Goal: Task Accomplishment & Management: Use online tool/utility

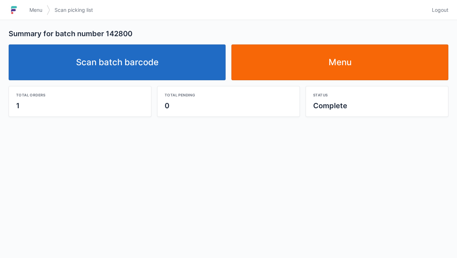
click at [443, 8] on span "Logout" at bounding box center [440, 9] width 16 height 7
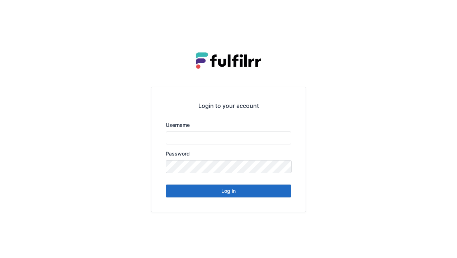
type input "******"
click at [271, 190] on button "Log in" at bounding box center [228, 191] width 125 height 13
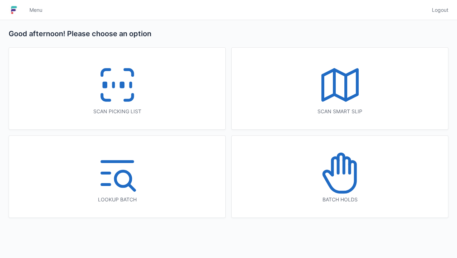
click at [347, 184] on icon at bounding box center [340, 173] width 46 height 46
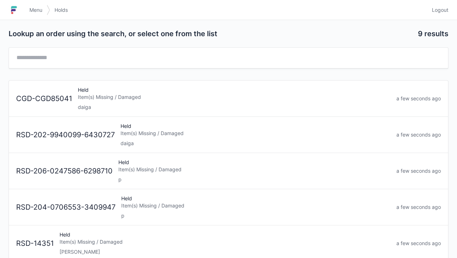
click at [220, 136] on div "Item(s) Missing / Damaged" at bounding box center [255, 133] width 270 height 7
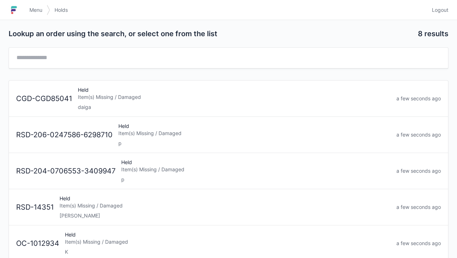
click at [99, 101] on div "Held Item(s) Missing / Damaged daiga" at bounding box center [234, 98] width 318 height 24
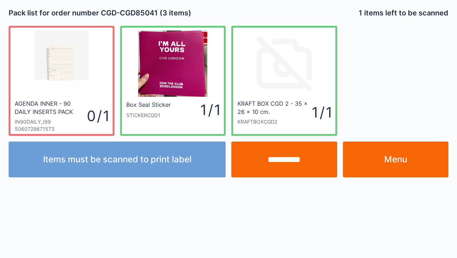
click at [393, 156] on link "Menu" at bounding box center [396, 160] width 106 height 36
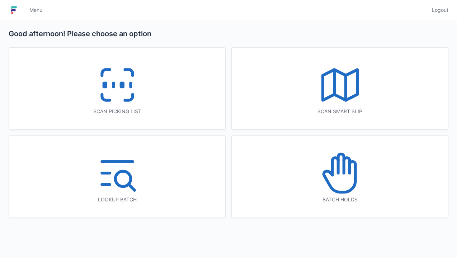
click at [115, 77] on icon at bounding box center [117, 85] width 46 height 46
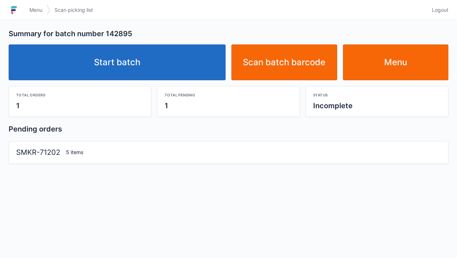
click at [97, 68] on link "Start batch" at bounding box center [117, 62] width 217 height 36
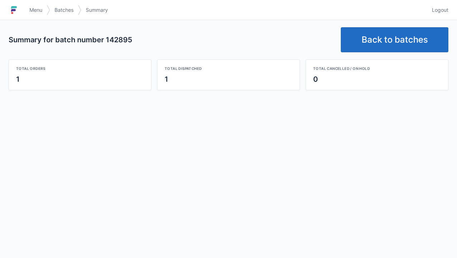
click at [384, 35] on link "Back to batches" at bounding box center [395, 39] width 108 height 25
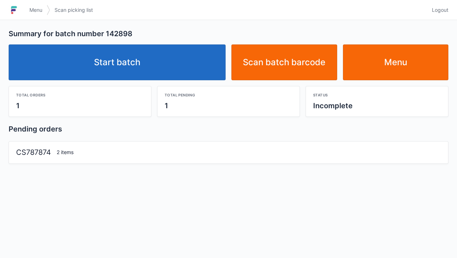
click at [107, 64] on link "Start batch" at bounding box center [117, 62] width 217 height 36
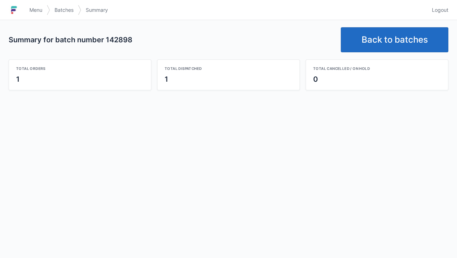
click at [386, 38] on link "Back to batches" at bounding box center [395, 39] width 108 height 25
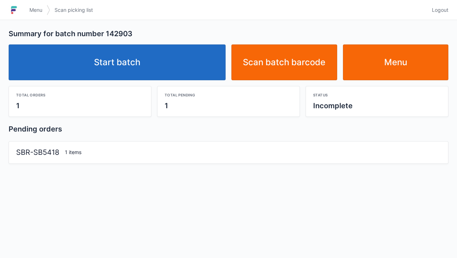
click at [144, 51] on link "Start batch" at bounding box center [117, 62] width 217 height 36
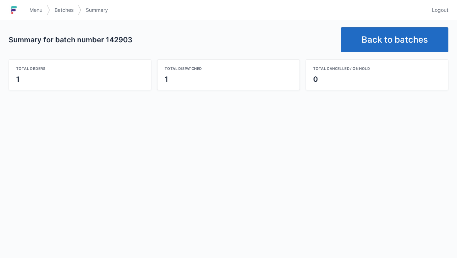
click at [371, 38] on link "Back to batches" at bounding box center [395, 39] width 108 height 25
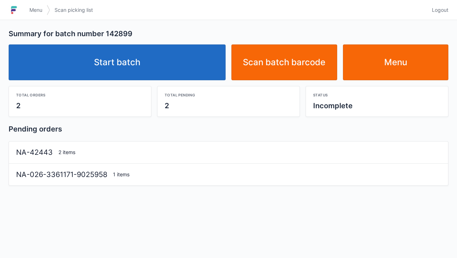
click at [104, 54] on link "Start batch" at bounding box center [117, 62] width 217 height 36
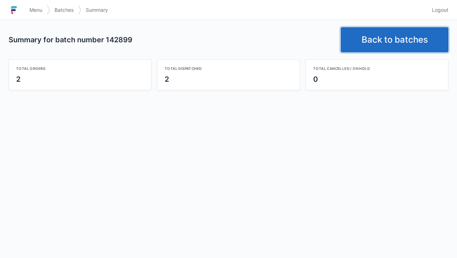
click at [362, 41] on link "Back to batches" at bounding box center [395, 39] width 108 height 25
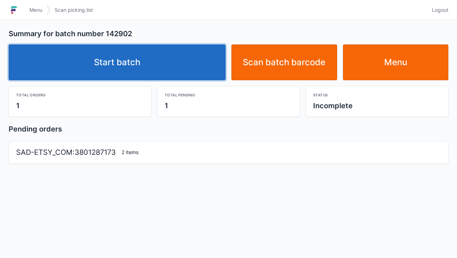
click at [113, 50] on link "Start batch" at bounding box center [117, 62] width 217 height 36
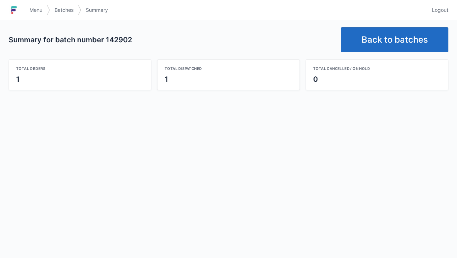
click at [375, 40] on link "Back to batches" at bounding box center [395, 39] width 108 height 25
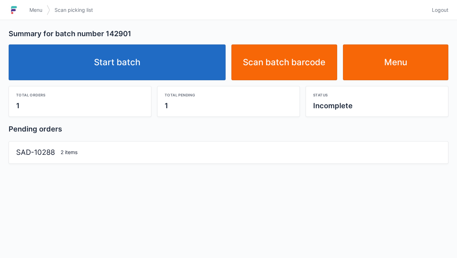
click at [111, 65] on link "Start batch" at bounding box center [117, 62] width 217 height 36
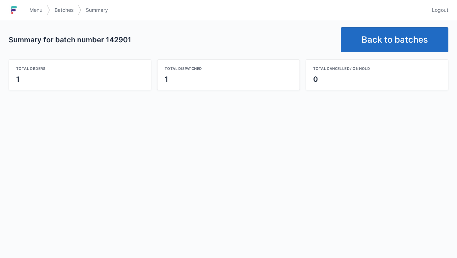
click at [372, 41] on link "Back to batches" at bounding box center [395, 39] width 108 height 25
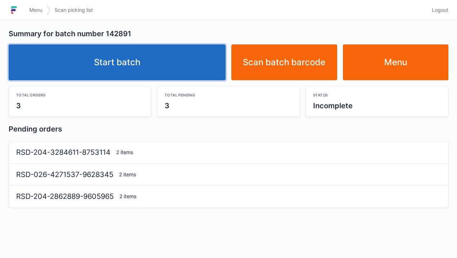
click at [121, 62] on link "Start batch" at bounding box center [117, 62] width 217 height 36
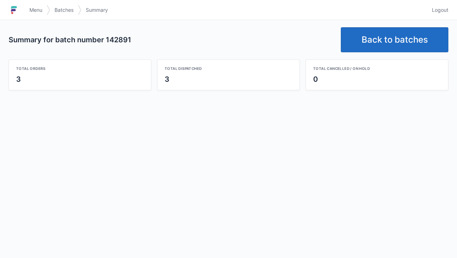
click at [380, 44] on link "Back to batches" at bounding box center [395, 39] width 108 height 25
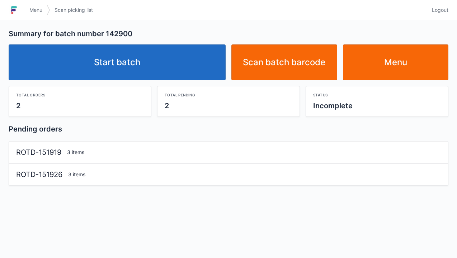
click at [125, 64] on link "Start batch" at bounding box center [117, 62] width 217 height 36
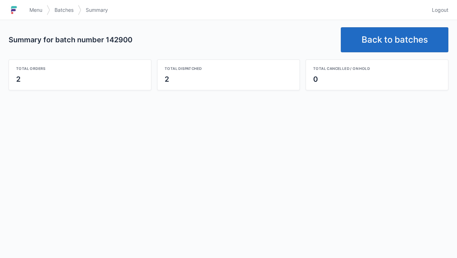
click at [389, 39] on link "Back to batches" at bounding box center [395, 39] width 108 height 25
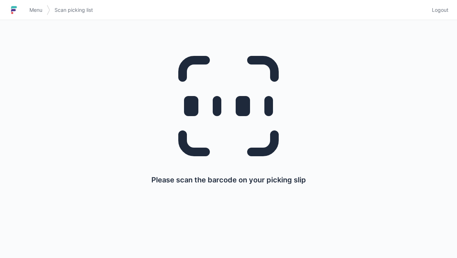
click at [29, 10] on link "Menu" at bounding box center [36, 10] width 22 height 13
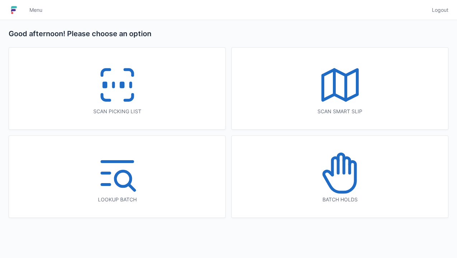
click at [348, 184] on icon at bounding box center [340, 173] width 46 height 46
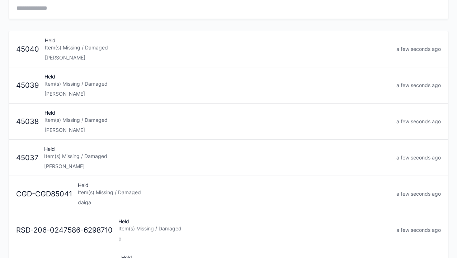
scroll to position [52, 0]
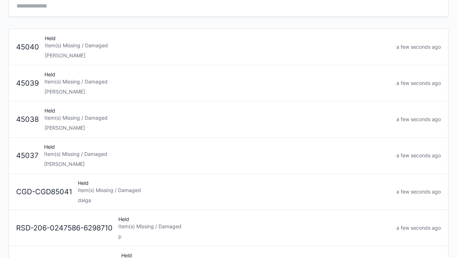
click at [192, 193] on div "Held Item(s) Missing / Damaged daiga" at bounding box center [234, 192] width 318 height 24
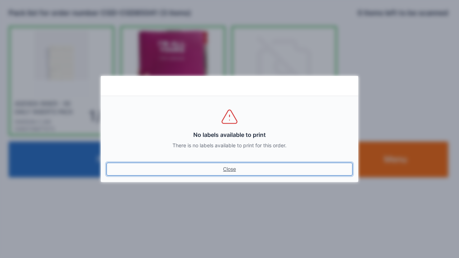
click at [226, 168] on link "Close" at bounding box center [229, 169] width 246 height 13
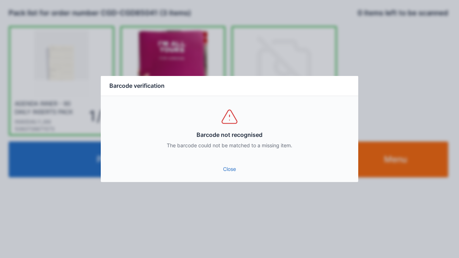
click at [410, 80] on div "Barcode verification Barcode not recognised The barcode could not be matched to…" at bounding box center [229, 129] width 459 height 258
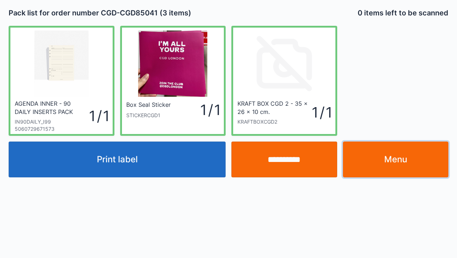
click at [389, 160] on link "Menu" at bounding box center [396, 160] width 106 height 36
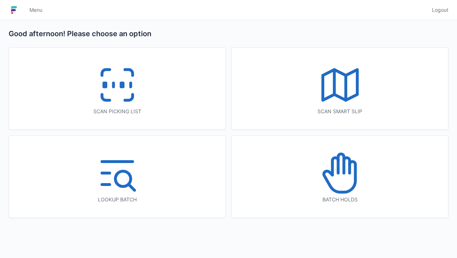
click at [348, 170] on icon at bounding box center [346, 165] width 6 height 15
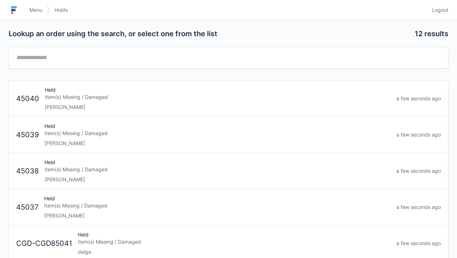
click at [161, 242] on div "Item(s) Missing / Damaged" at bounding box center [234, 241] width 313 height 7
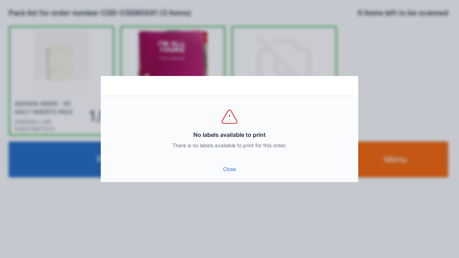
click at [232, 170] on link "Close" at bounding box center [229, 169] width 246 height 13
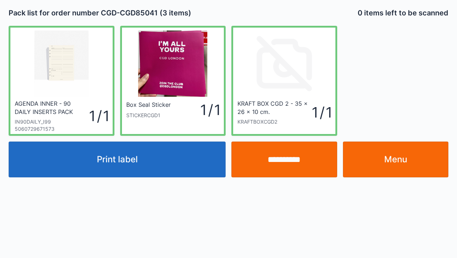
click at [139, 162] on button "Print label" at bounding box center [117, 160] width 217 height 36
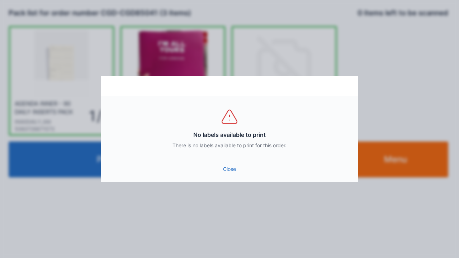
click at [229, 175] on link "Close" at bounding box center [229, 169] width 246 height 13
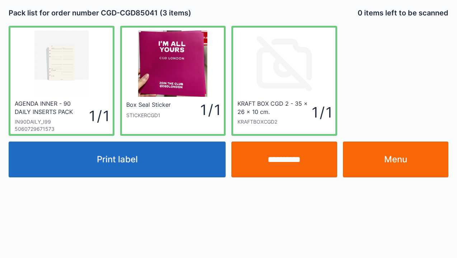
click at [406, 154] on link "Menu" at bounding box center [396, 160] width 106 height 36
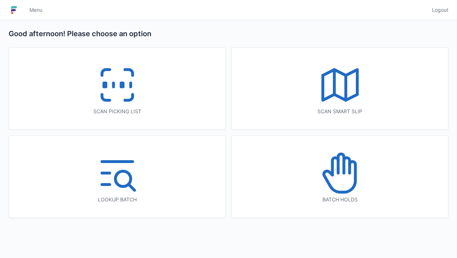
click at [416, 207] on div "Batch holds" at bounding box center [340, 177] width 216 height 82
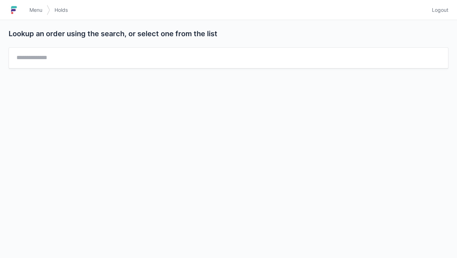
click at [27, 191] on div "Lookup an order using the search, or select one from the list" at bounding box center [228, 139] width 457 height 238
click at [4, 175] on div "Lookup an order using the search, or select one from the list" at bounding box center [228, 139] width 457 height 238
click at [18, 6] on img at bounding box center [14, 9] width 11 height 11
